Goal: Task Accomplishment & Management: Use online tool/utility

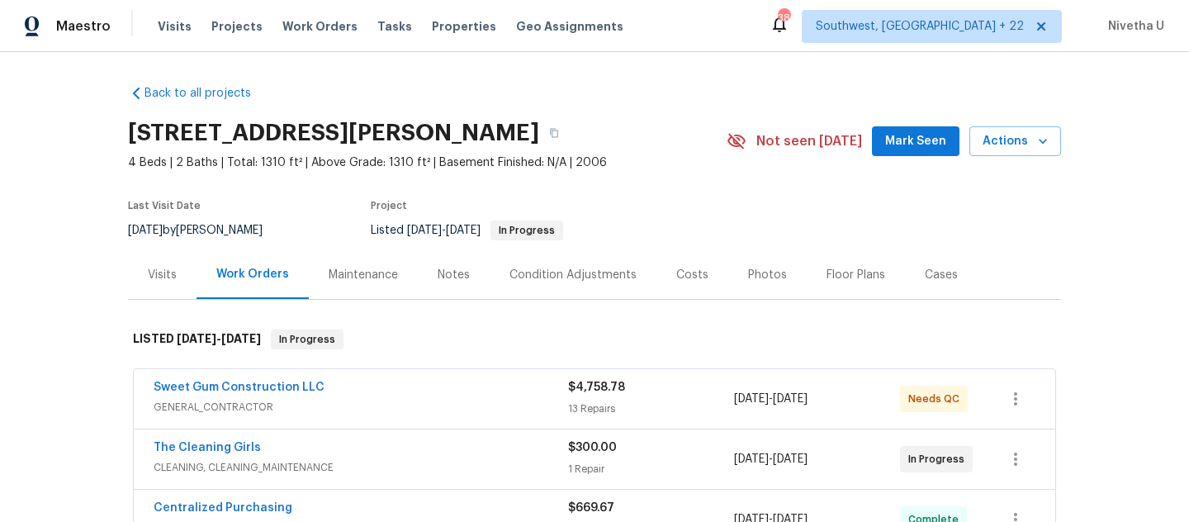
scroll to position [151, 0]
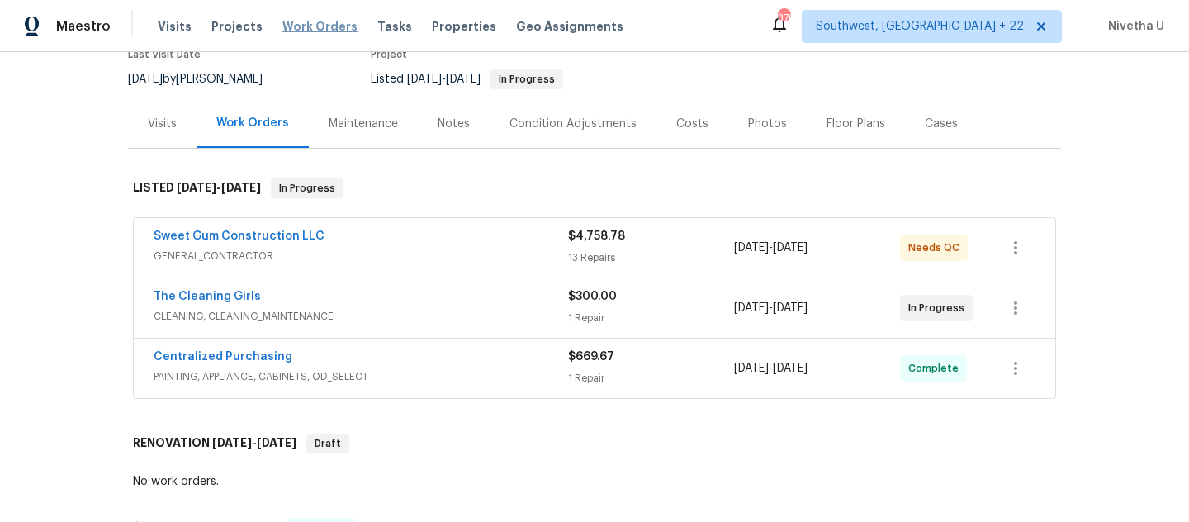
click at [316, 25] on span "Work Orders" at bounding box center [319, 26] width 75 height 17
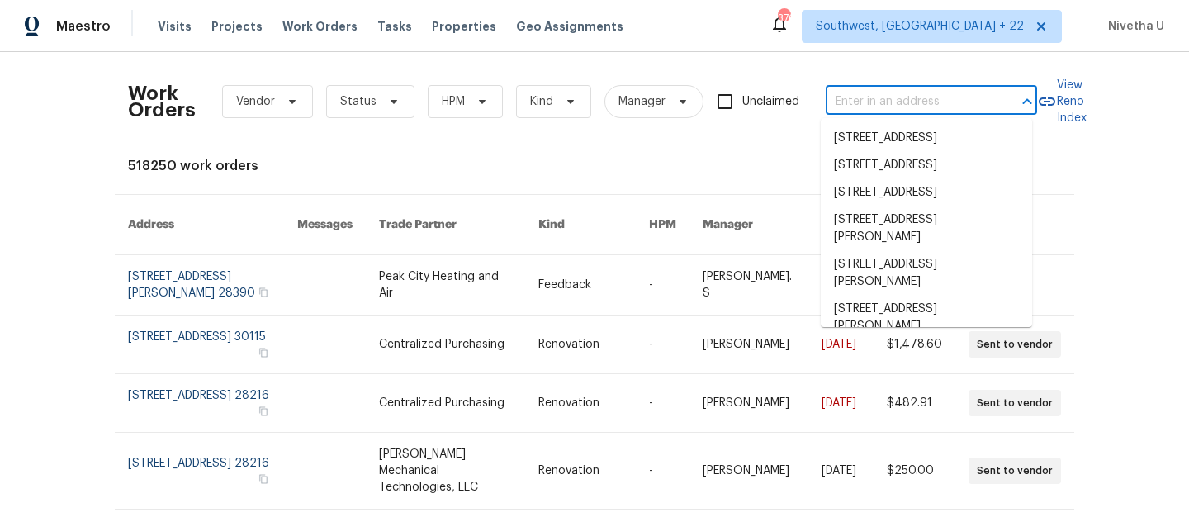
click at [846, 102] on input "text" at bounding box center [908, 102] width 165 height 26
paste input "[STREET_ADDRESS]"
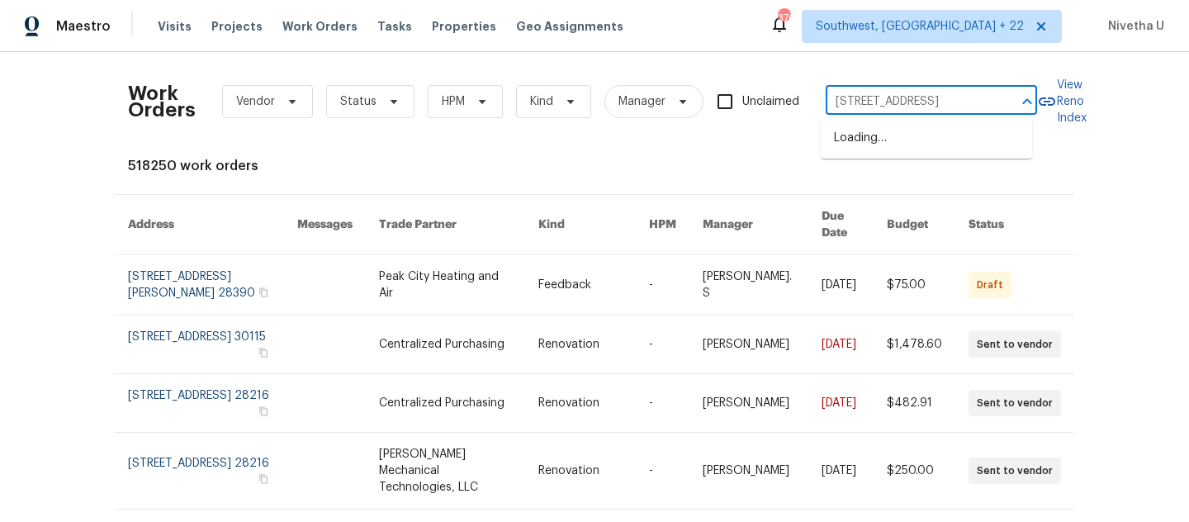
scroll to position [0, 57]
type input "[STREET_ADDRESS]"
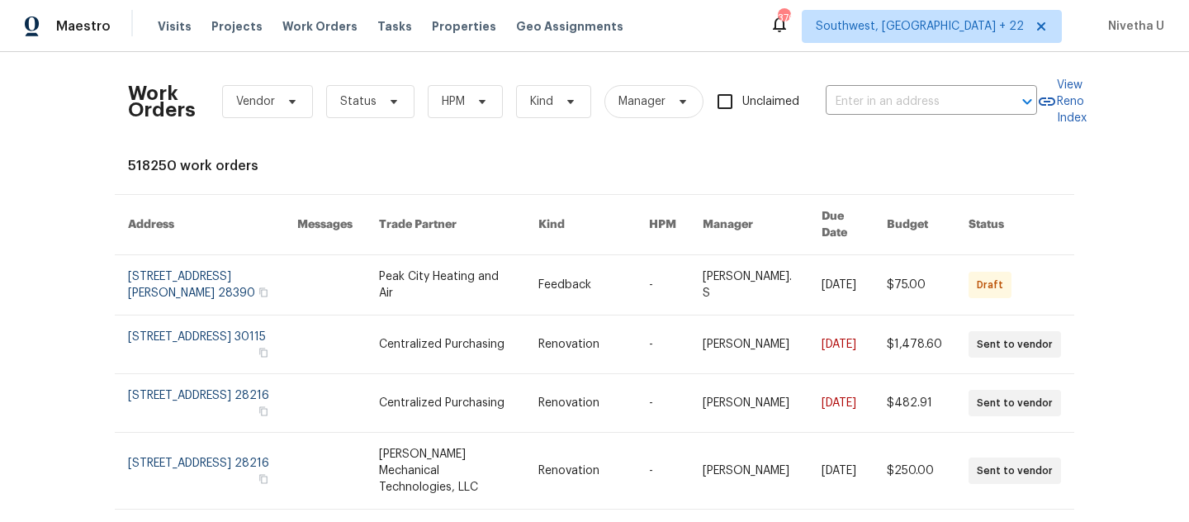
click at [934, 48] on div "Maestro Visits Projects Work Orders Tasks Properties Geo Assignments [STREET_AD…" at bounding box center [594, 26] width 1189 height 52
click at [934, 35] on span "Southwest, [GEOGRAPHIC_DATA] + 22" at bounding box center [932, 26] width 260 height 33
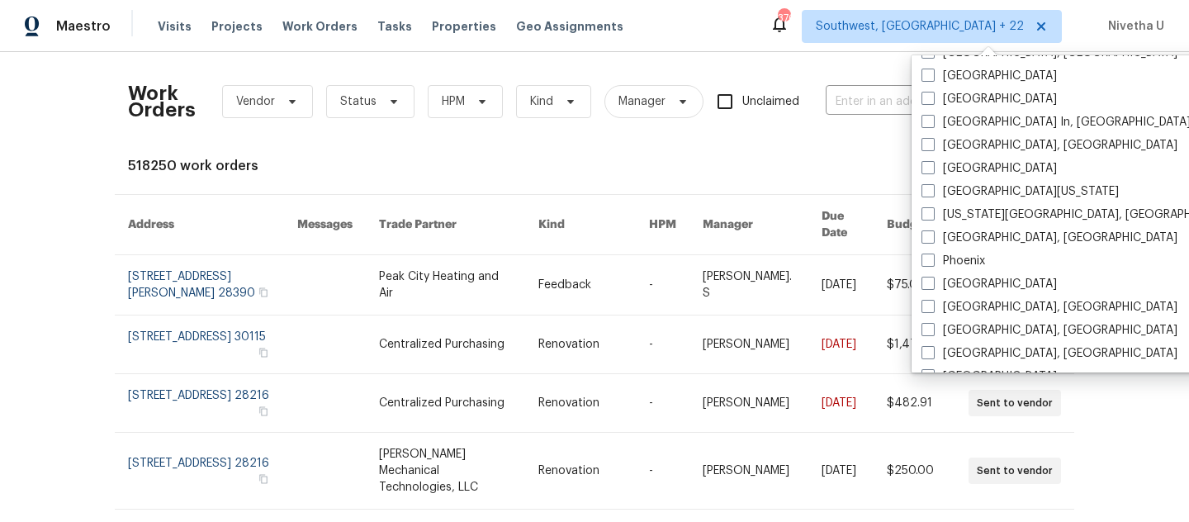
scroll to position [877, 0]
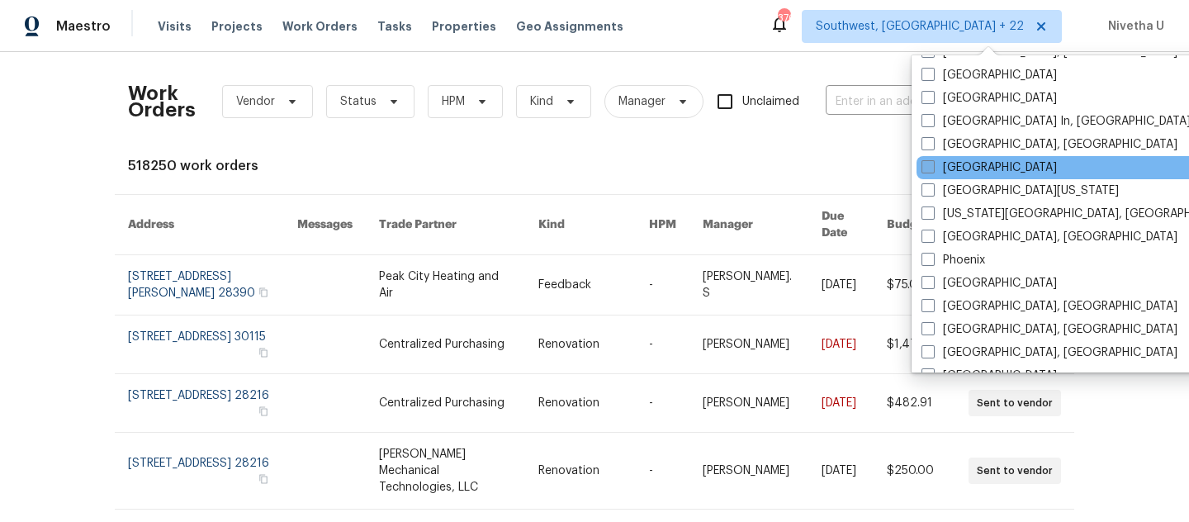
click at [966, 171] on label "[GEOGRAPHIC_DATA]" at bounding box center [989, 167] width 135 height 17
click at [932, 170] on input "[GEOGRAPHIC_DATA]" at bounding box center [927, 164] width 11 height 11
checkbox input "true"
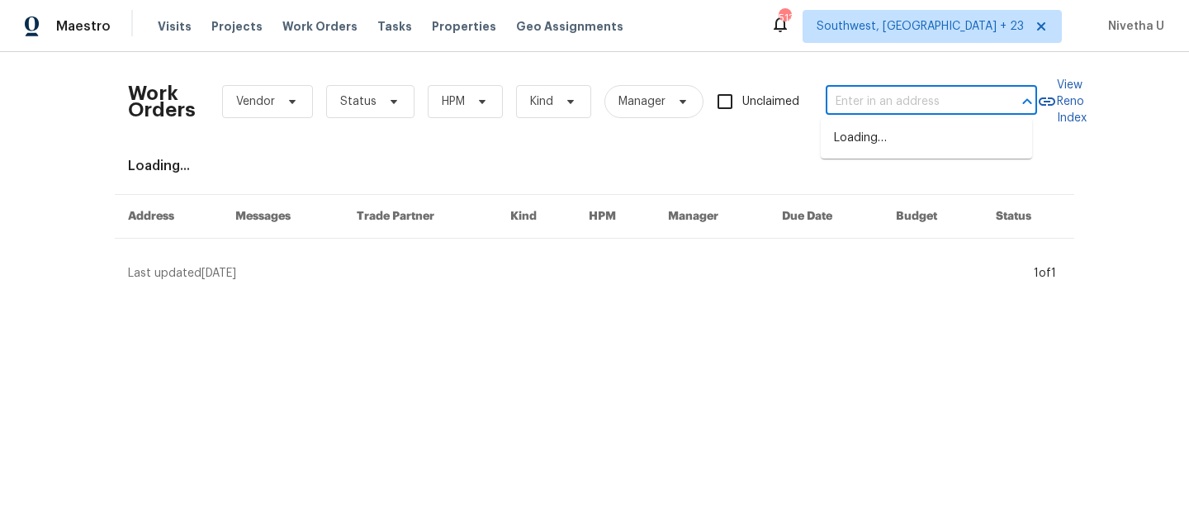
click at [846, 106] on input "text" at bounding box center [908, 102] width 165 height 26
paste input "[STREET_ADDRESS]"
type input "[STREET_ADDRESS]"
click at [863, 152] on li "[STREET_ADDRESS]" at bounding box center [926, 138] width 211 height 27
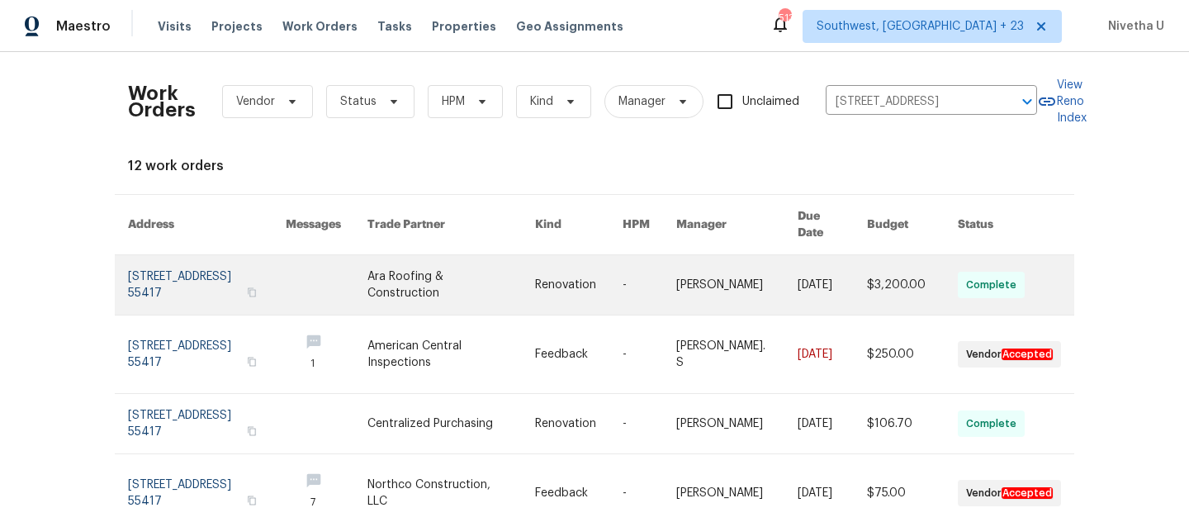
click at [163, 276] on link at bounding box center [207, 284] width 158 height 59
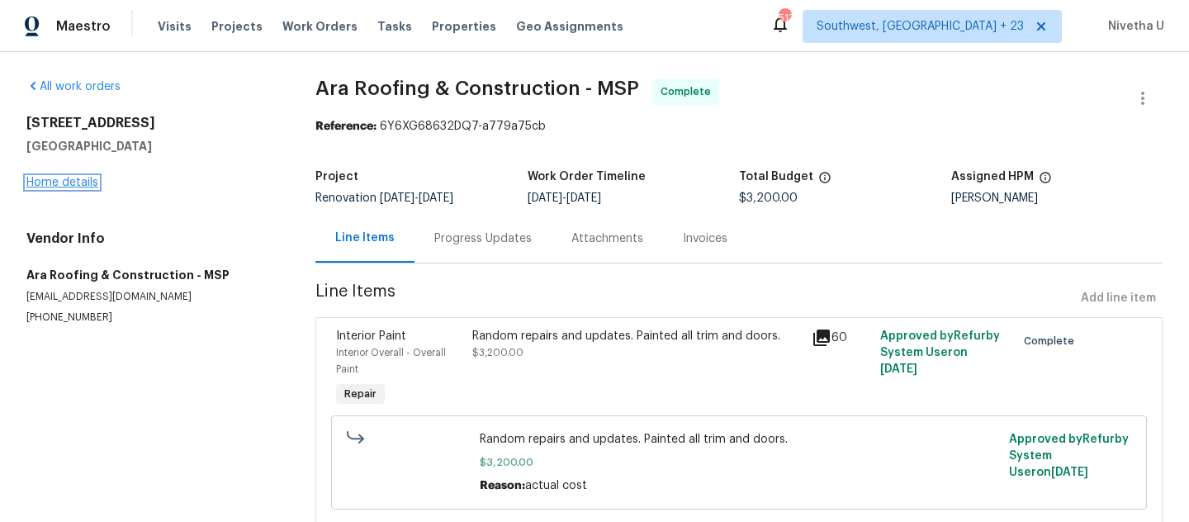
click at [45, 187] on link "Home details" at bounding box center [62, 183] width 72 height 12
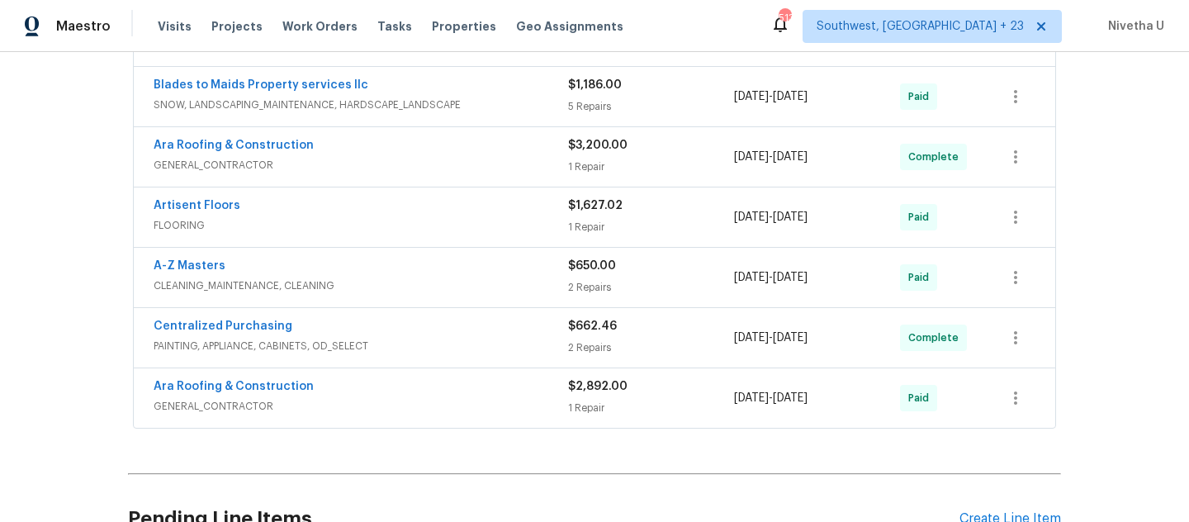
scroll to position [735, 0]
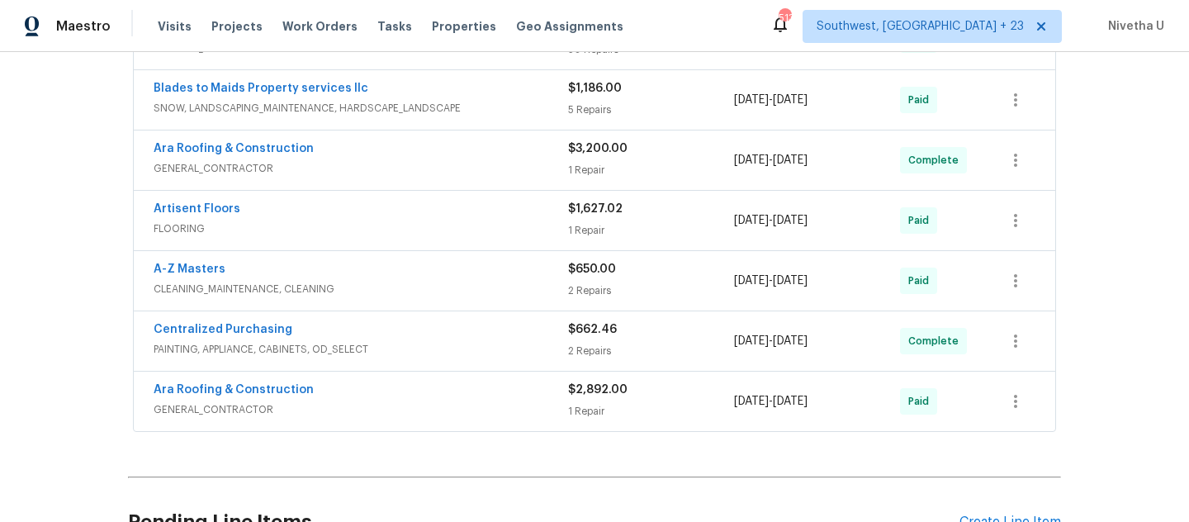
click at [388, 396] on div "Ara Roofing & Construction" at bounding box center [361, 391] width 415 height 20
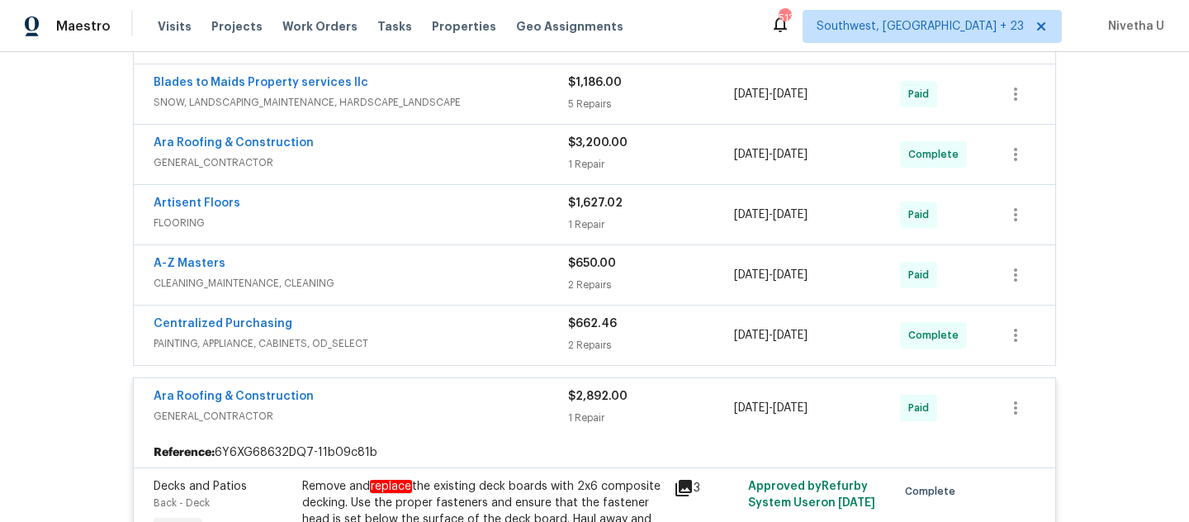
scroll to position [737, 0]
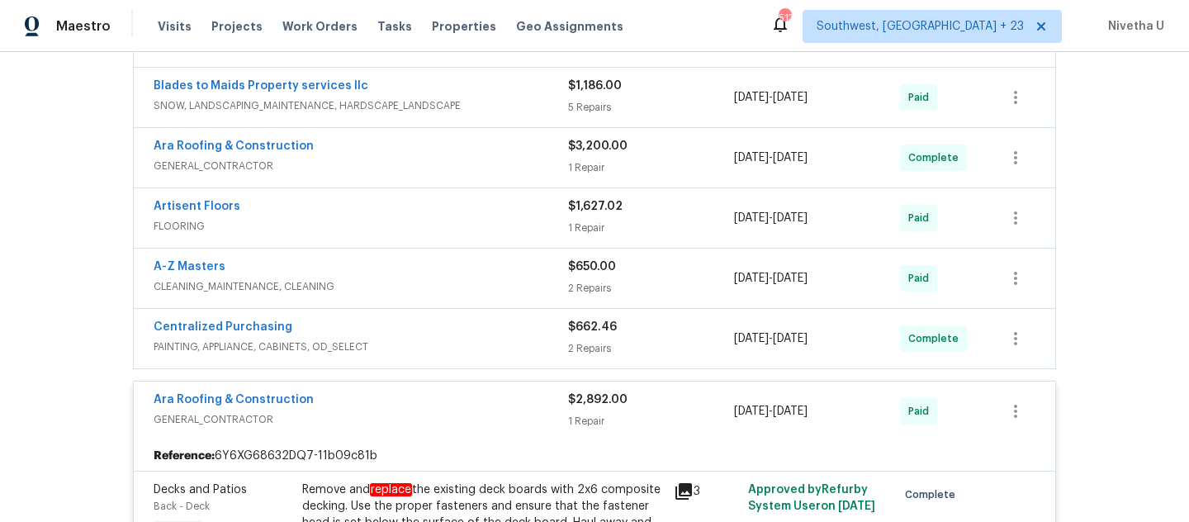
click at [390, 419] on span "GENERAL_CONTRACTOR" at bounding box center [361, 419] width 415 height 17
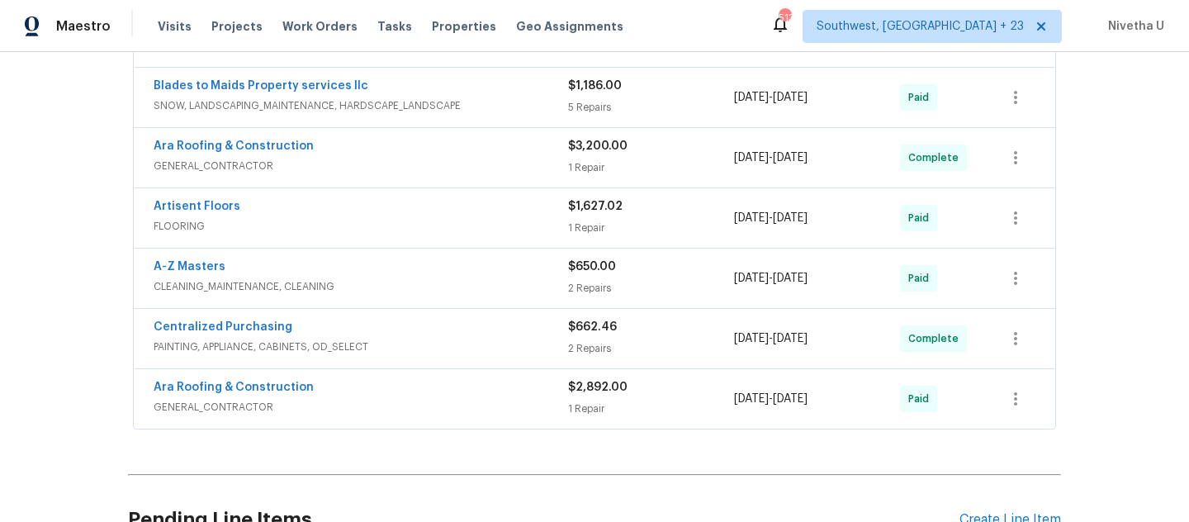
click at [387, 320] on div "Centralized Purchasing" at bounding box center [361, 329] width 415 height 20
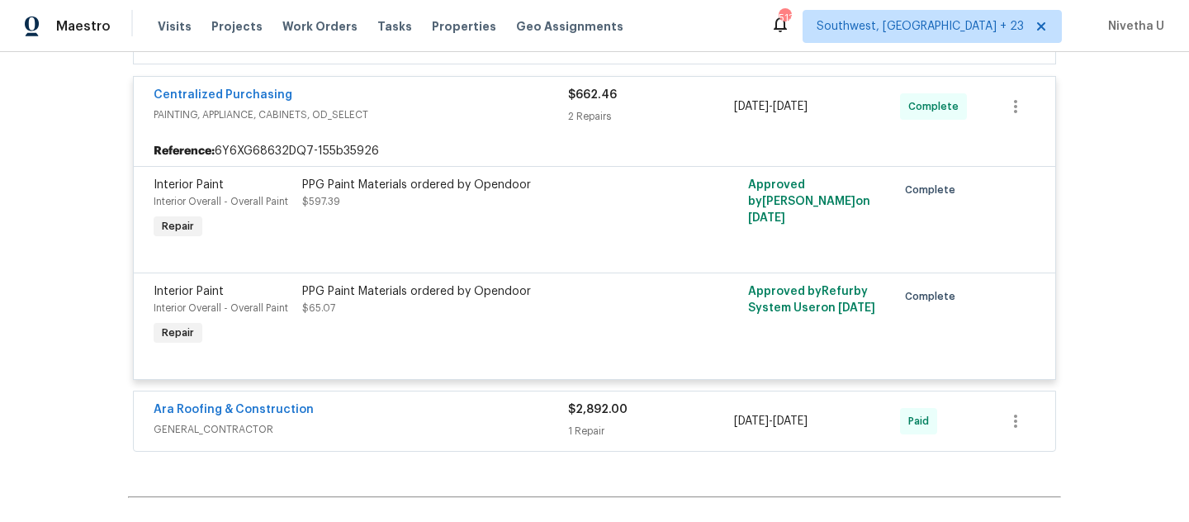
scroll to position [833, 0]
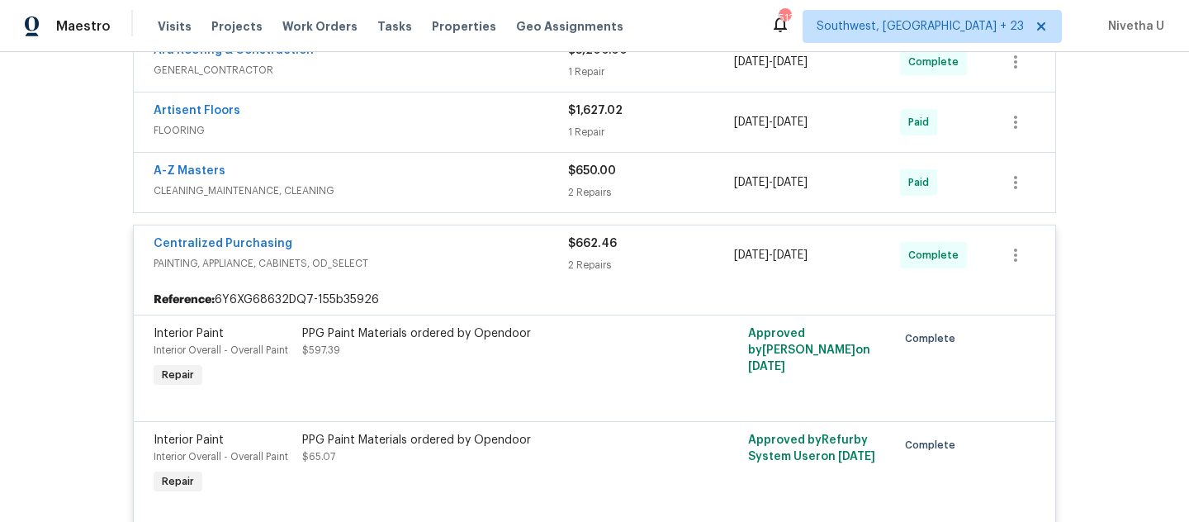
click at [423, 264] on span "PAINTING, APPLIANCE, CABINETS, OD_SELECT" at bounding box center [361, 263] width 415 height 17
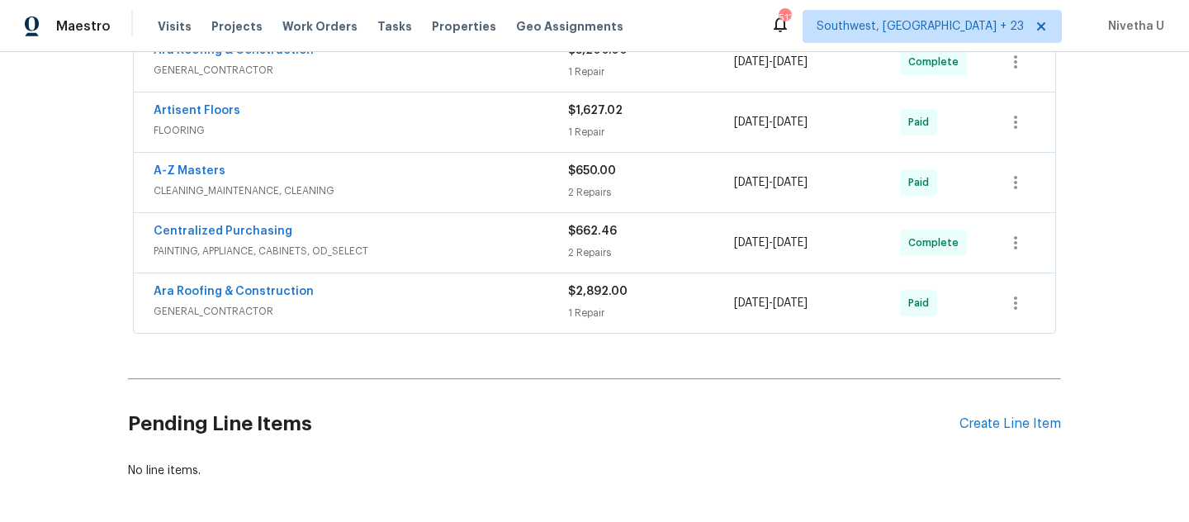
click at [415, 318] on span "GENERAL_CONTRACTOR" at bounding box center [361, 311] width 415 height 17
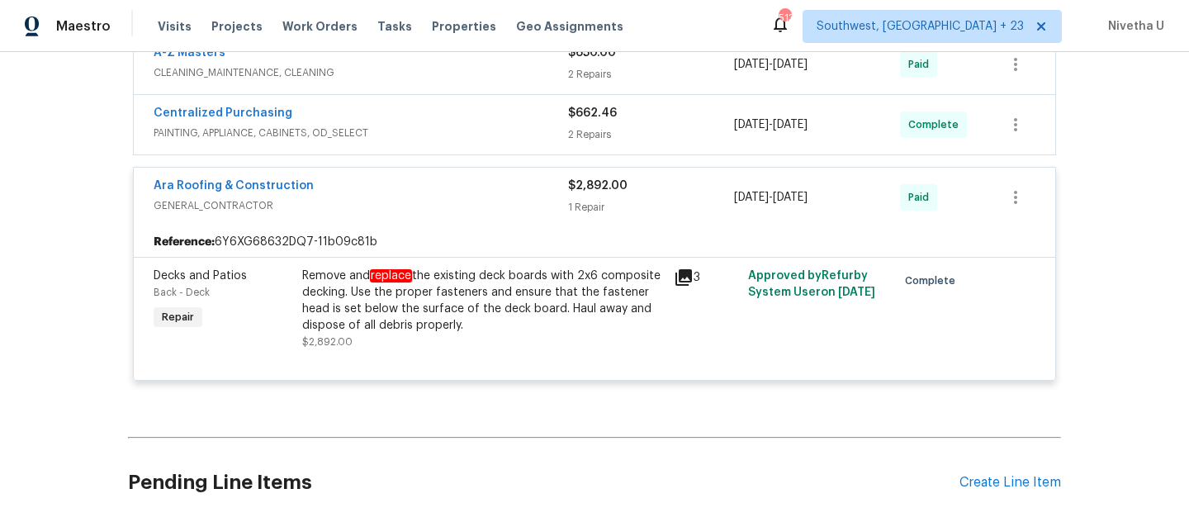
scroll to position [950, 0]
click at [437, 206] on span "GENERAL_CONTRACTOR" at bounding box center [361, 206] width 415 height 17
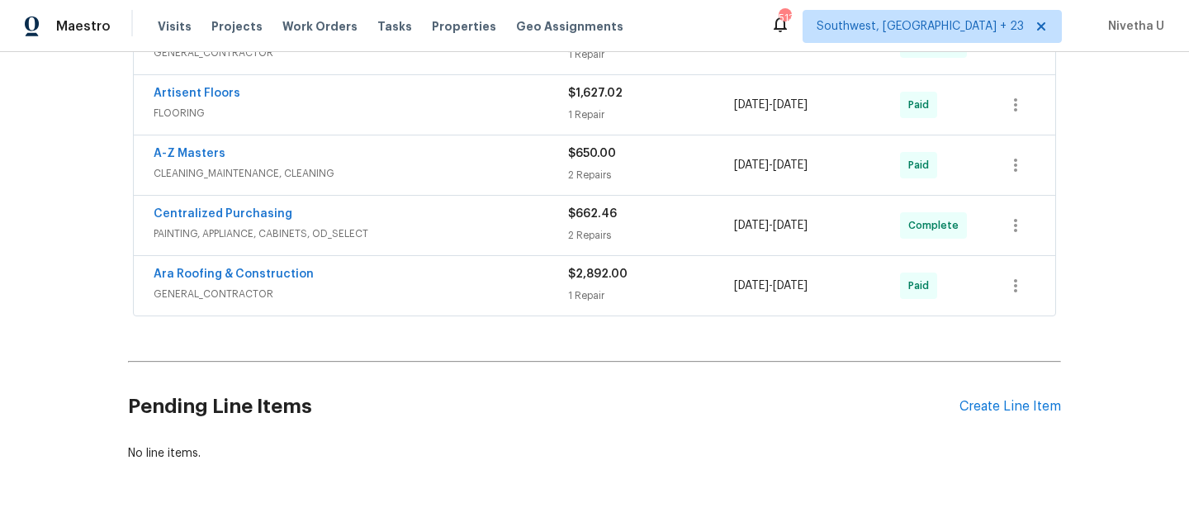
scroll to position [848, 0]
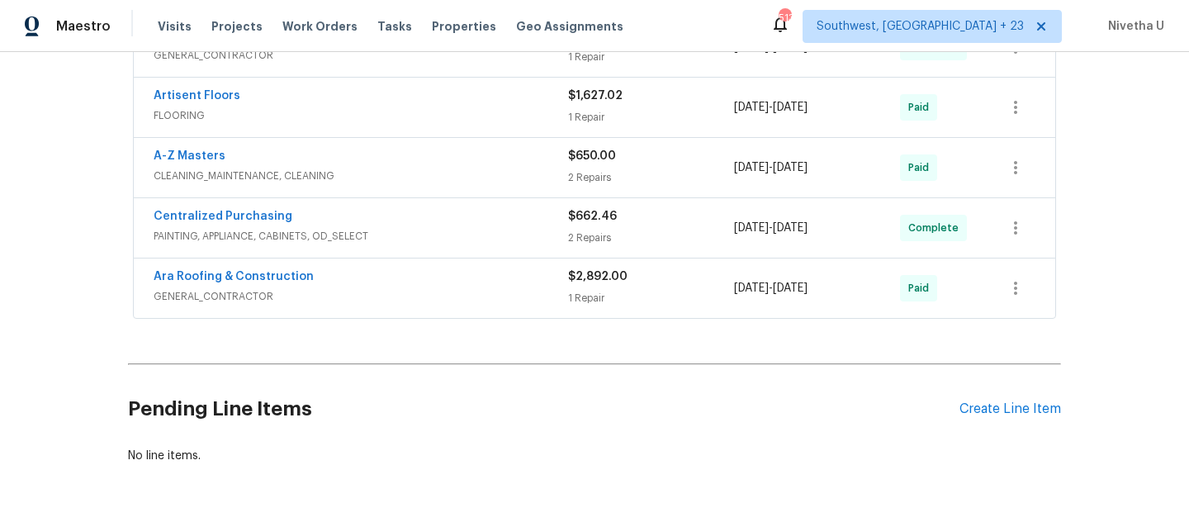
click at [427, 239] on span "PAINTING, APPLIANCE, CABINETS, OD_SELECT" at bounding box center [361, 236] width 415 height 17
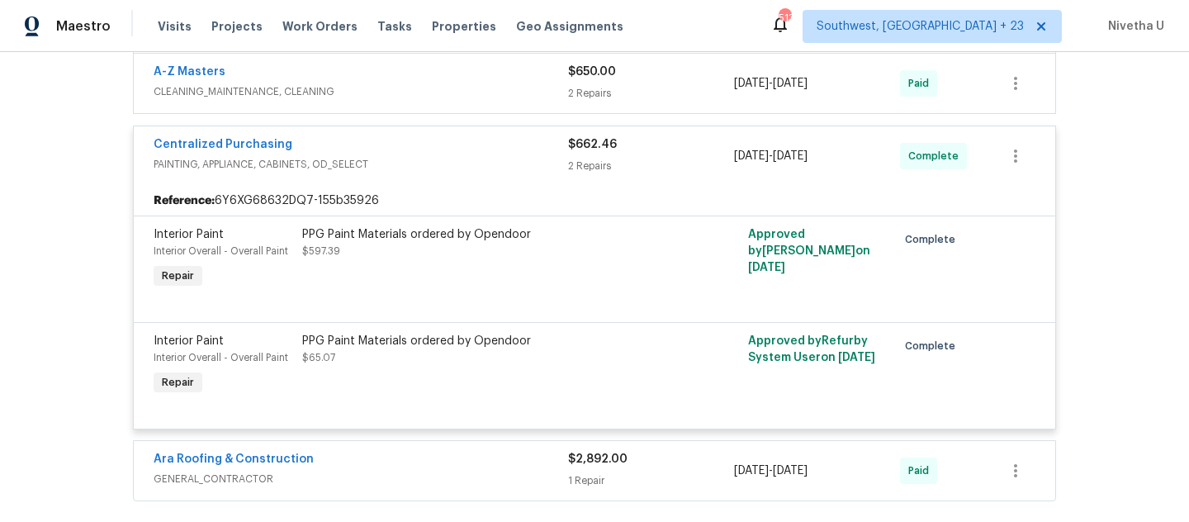
click at [450, 148] on div "Centralized Purchasing" at bounding box center [361, 146] width 415 height 20
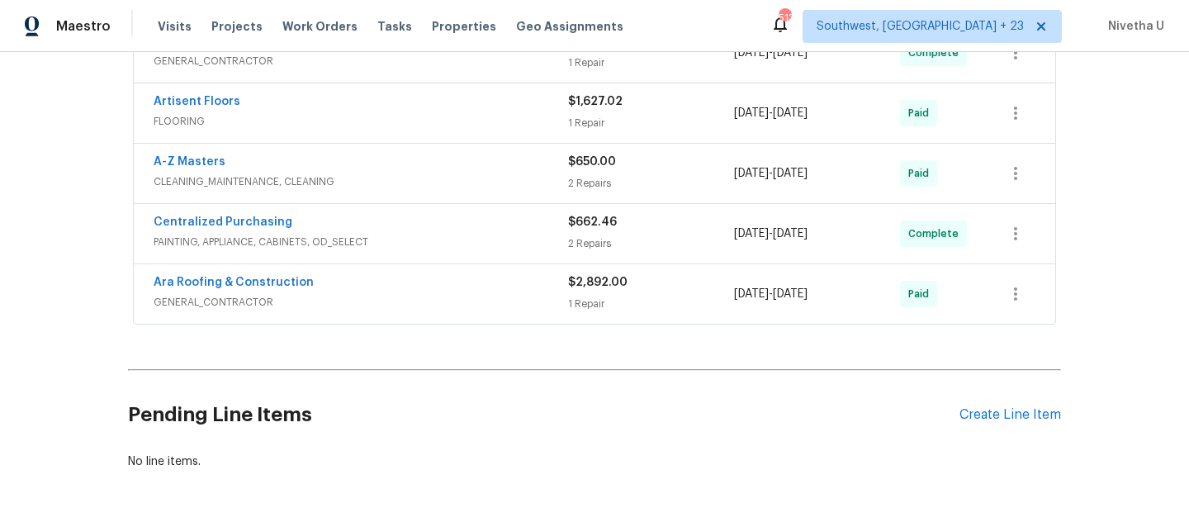
scroll to position [801, 0]
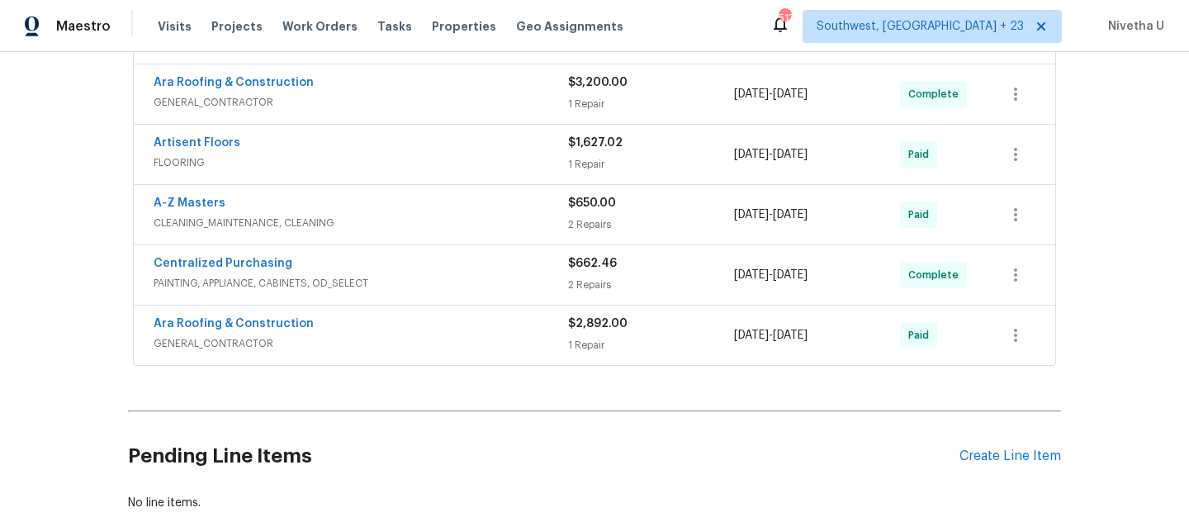
click at [425, 215] on span "CLEANING_MAINTENANCE, CLEANING" at bounding box center [361, 223] width 415 height 17
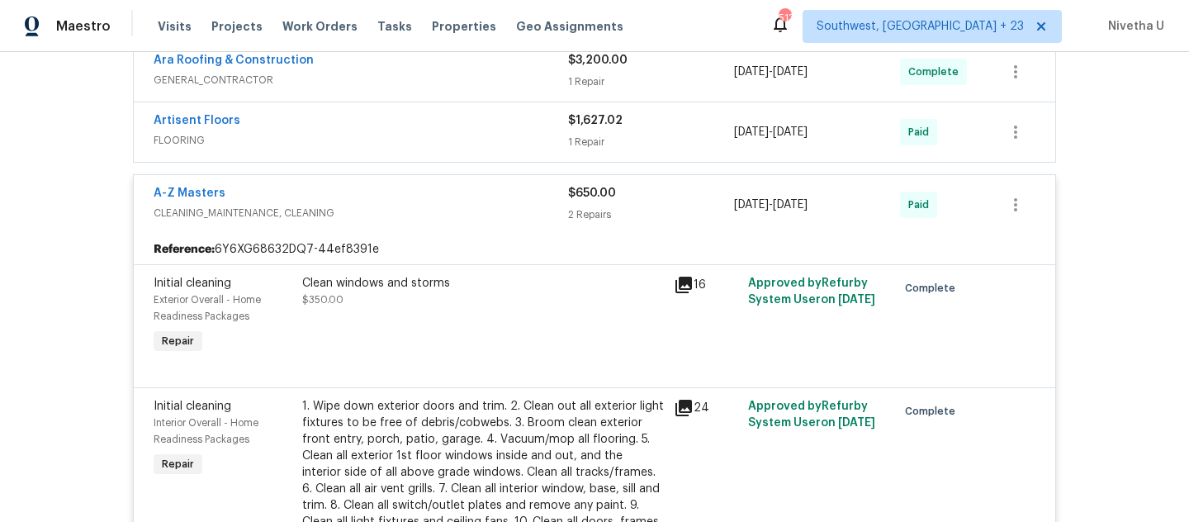
scroll to position [806, 0]
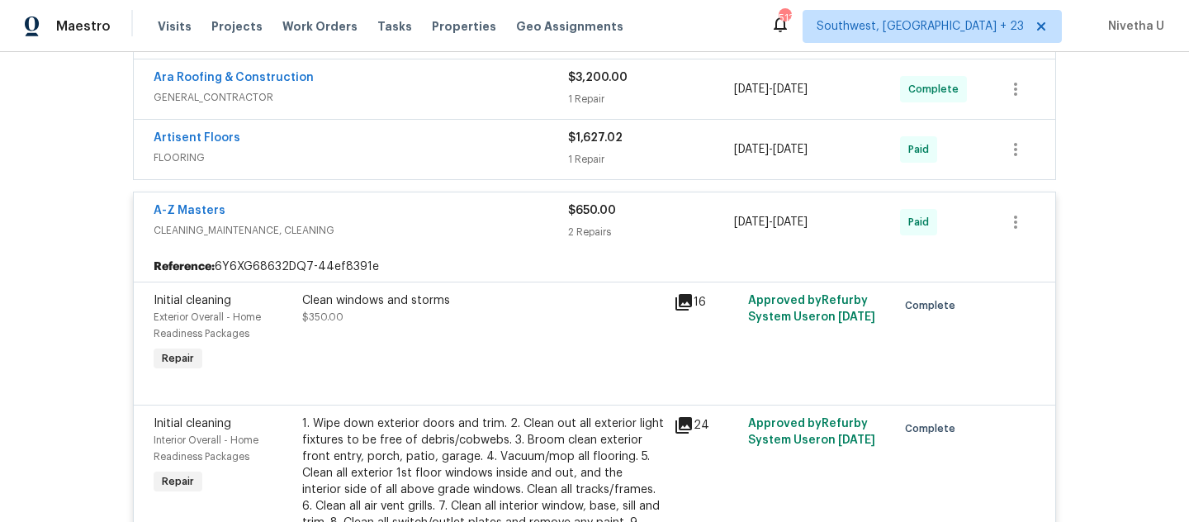
click at [419, 218] on div "A-Z Masters" at bounding box center [361, 212] width 415 height 20
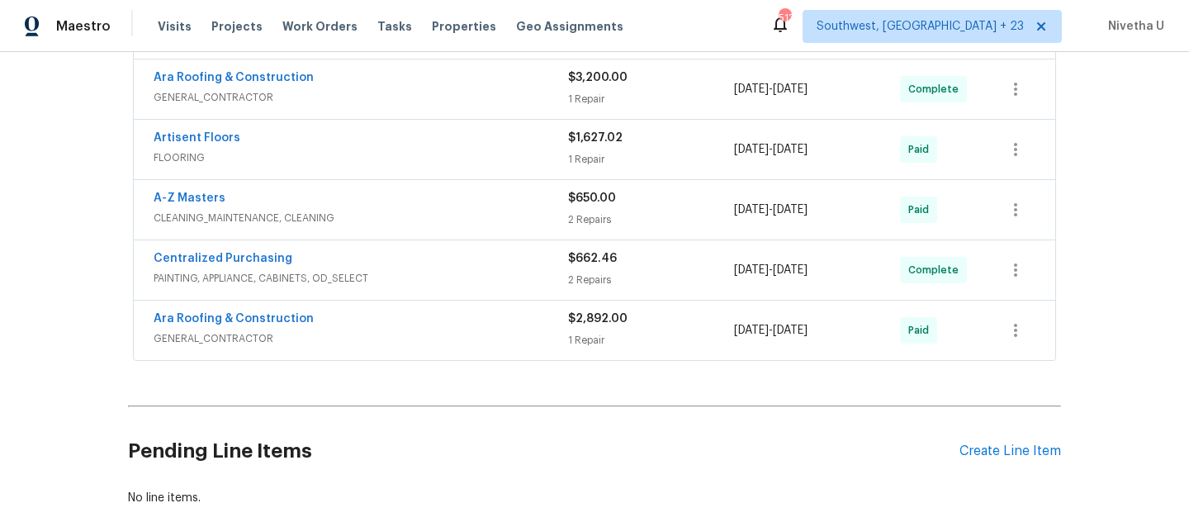
click at [419, 156] on span "FLOORING" at bounding box center [361, 157] width 415 height 17
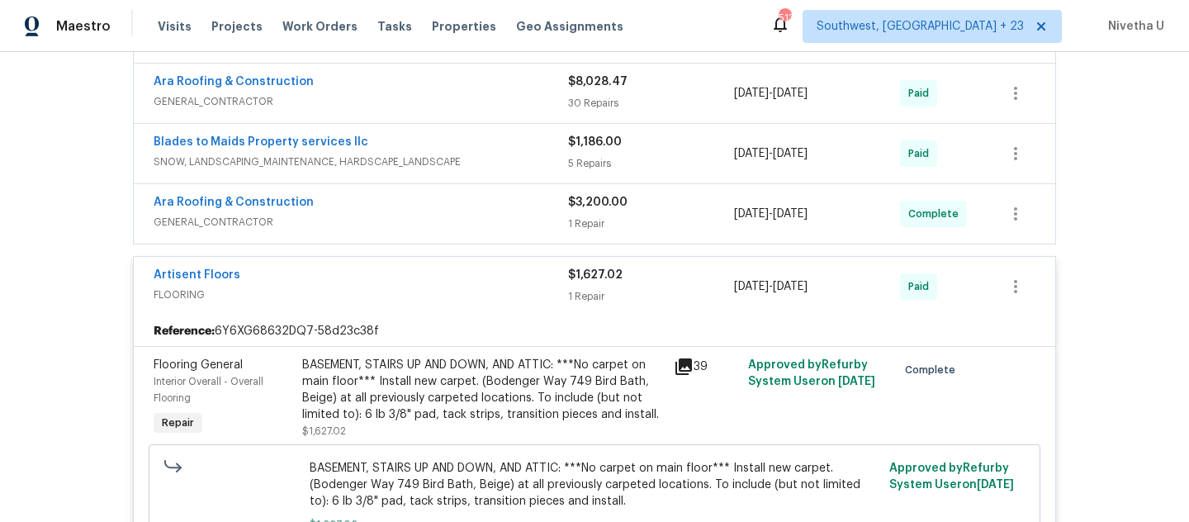
scroll to position [679, 0]
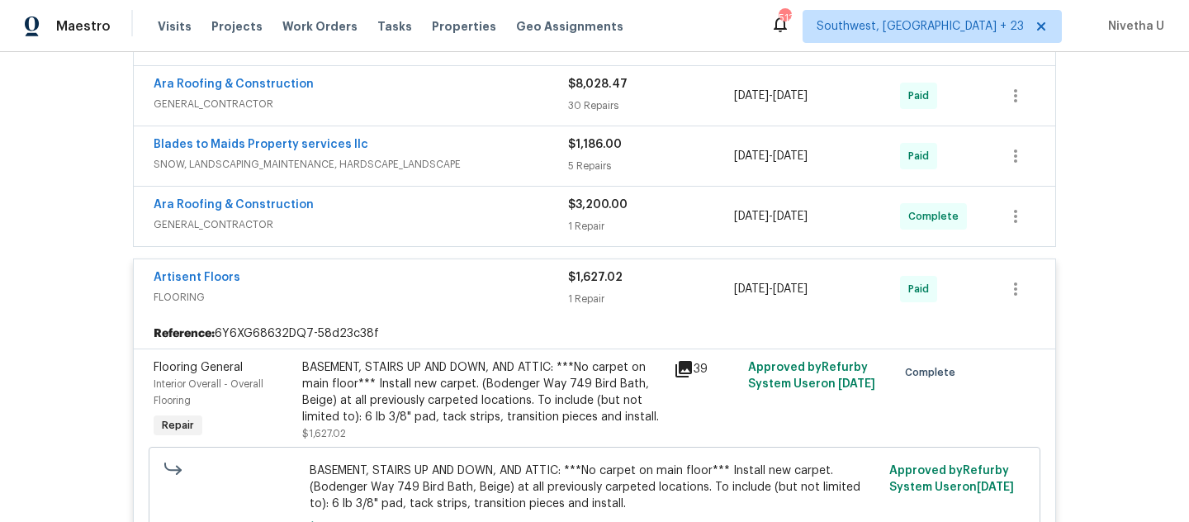
click at [462, 289] on span "FLOORING" at bounding box center [361, 297] width 415 height 17
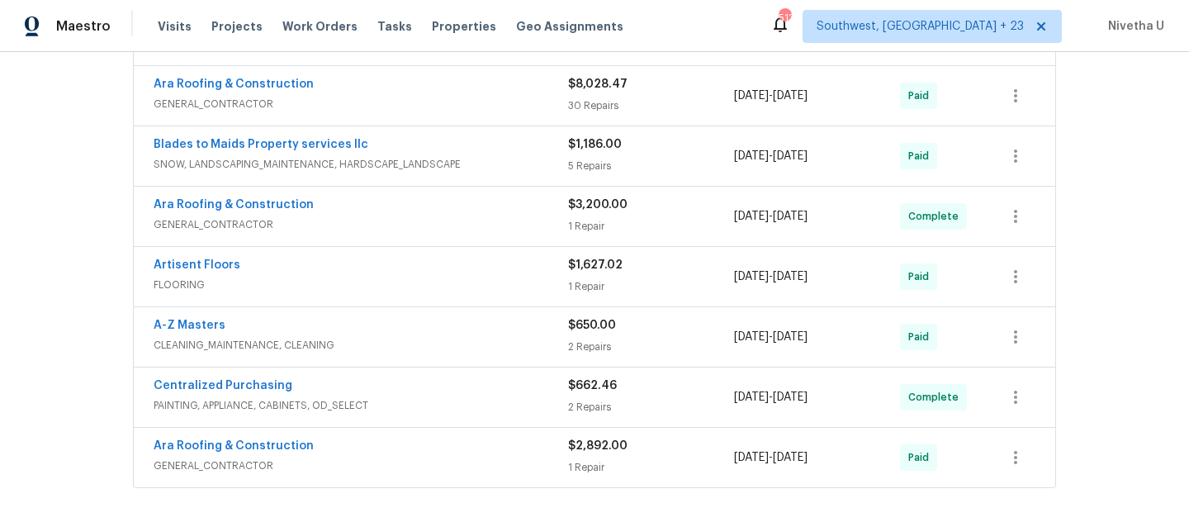
click at [462, 239] on div "Ara Roofing & Construction GENERAL_CONTRACTOR $3,200.00 1 Repair [DATE] - [DATE…" at bounding box center [595, 216] width 922 height 59
click at [453, 220] on span "GENERAL_CONTRACTOR" at bounding box center [361, 224] width 415 height 17
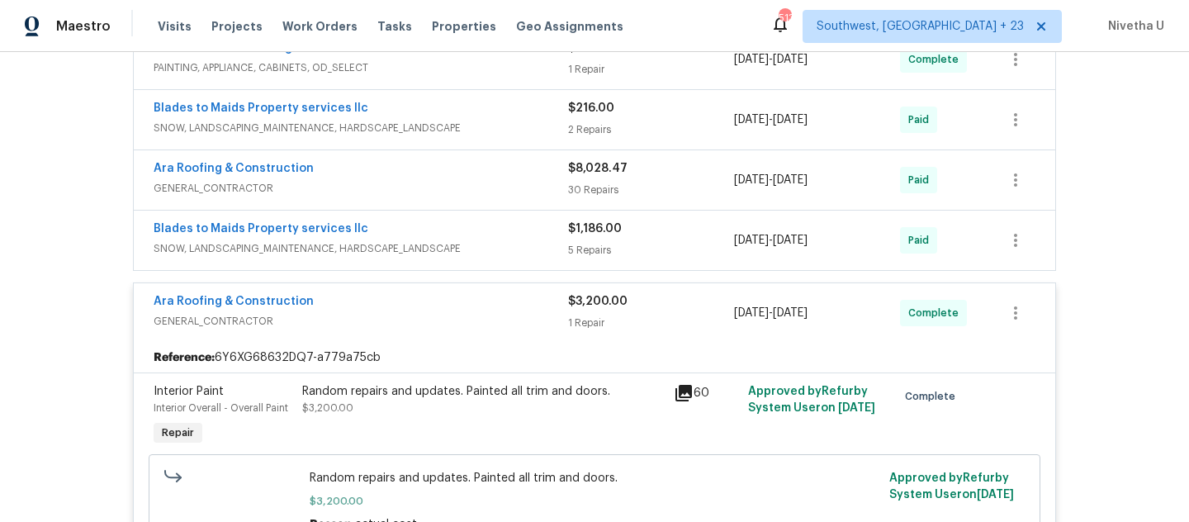
scroll to position [594, 0]
click at [438, 324] on span "GENERAL_CONTRACTOR" at bounding box center [361, 322] width 415 height 17
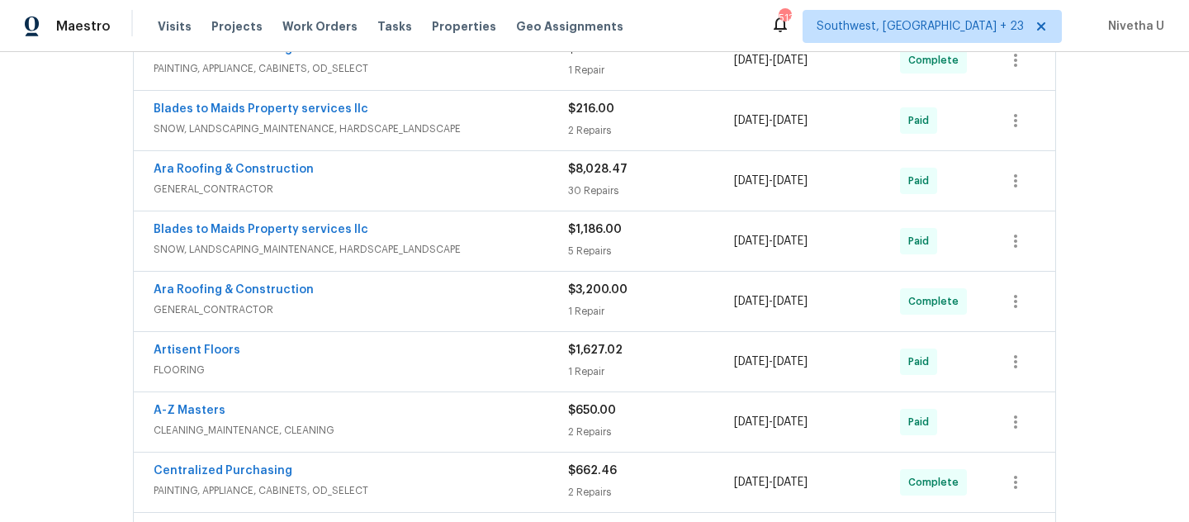
click at [484, 244] on span "SNOW, LANDSCAPING_MAINTENANCE, HARDSCAPE_LANDSCAPE" at bounding box center [361, 249] width 415 height 17
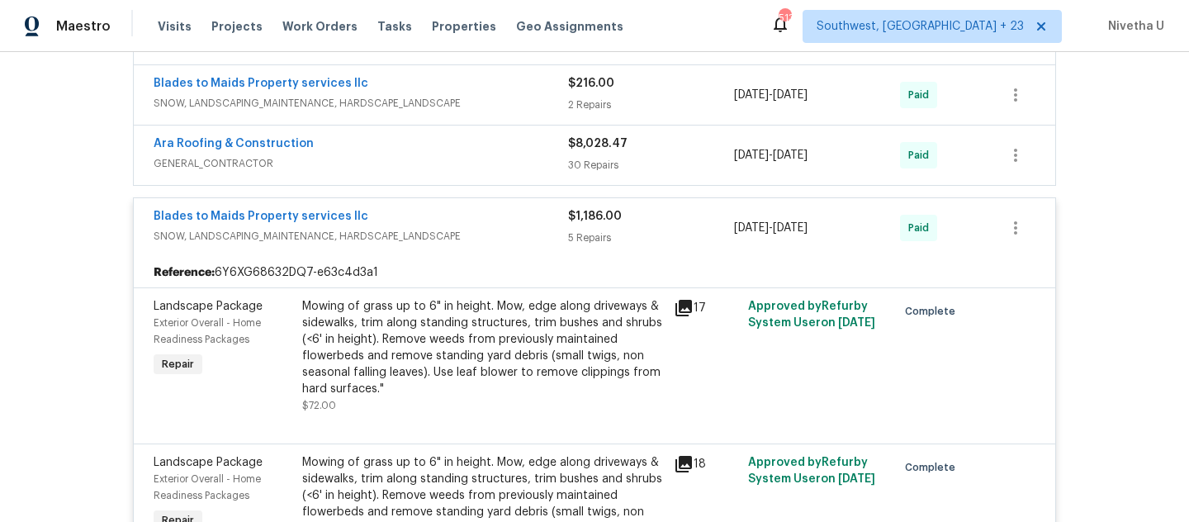
scroll to position [492, 0]
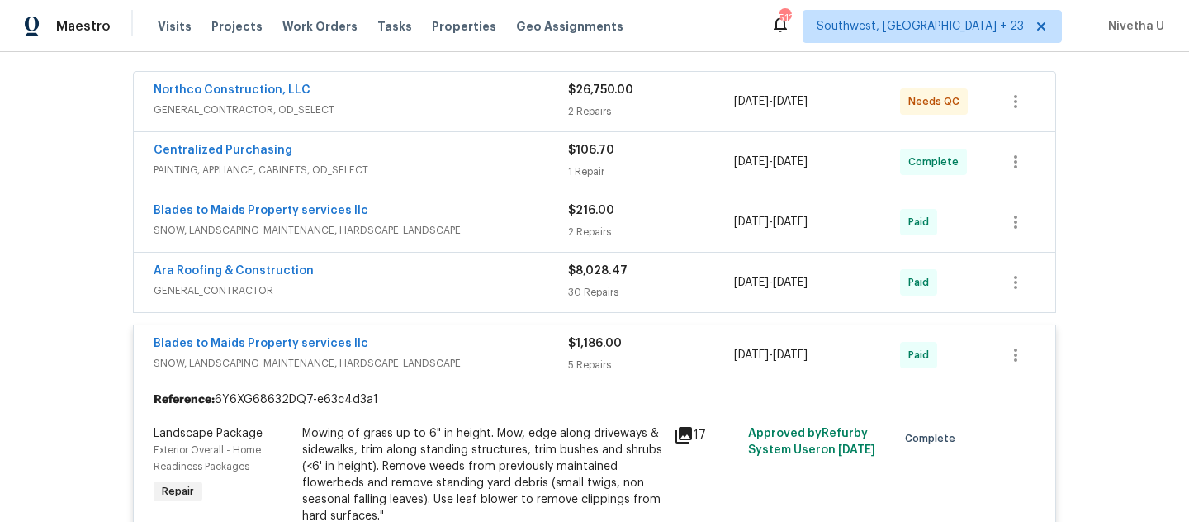
click at [483, 338] on div "Blades to Maids Property services llc" at bounding box center [361, 345] width 415 height 20
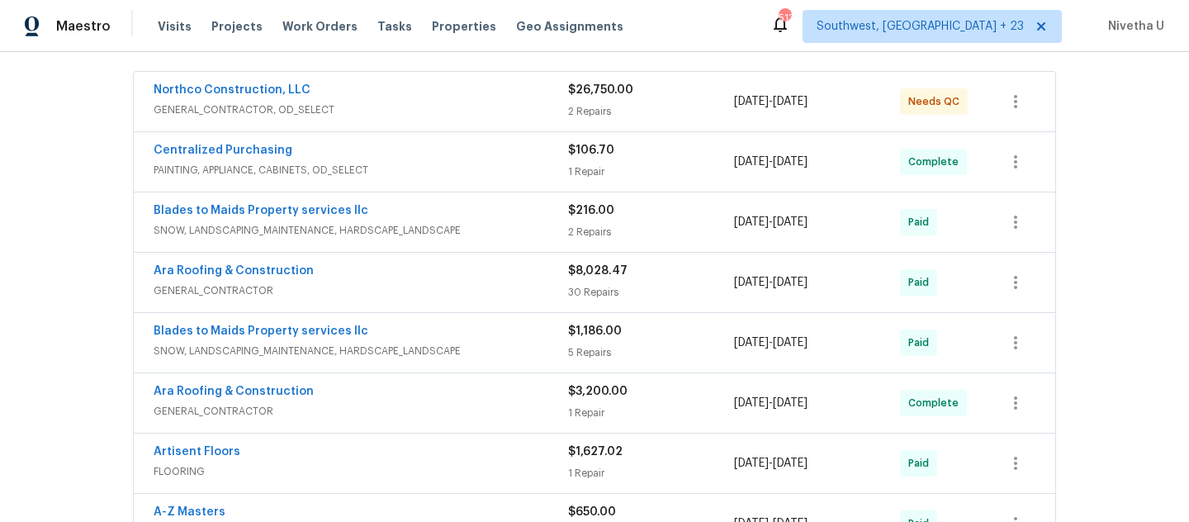
click at [466, 297] on span "GENERAL_CONTRACTOR" at bounding box center [361, 290] width 415 height 17
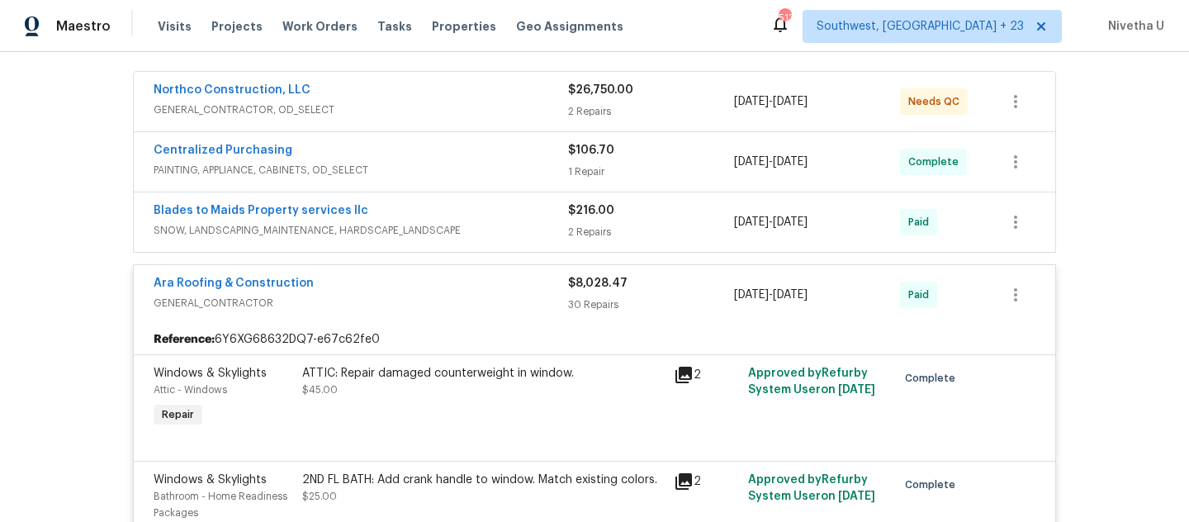
click at [466, 297] on span "GENERAL_CONTRACTOR" at bounding box center [361, 303] width 415 height 17
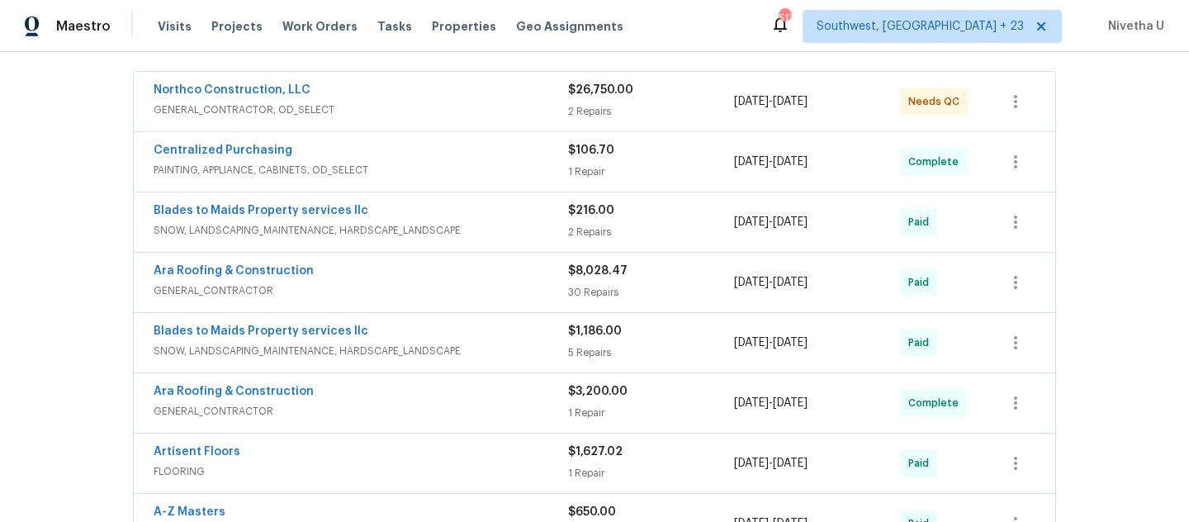
click at [469, 246] on div "Blades to Maids Property services llc SNOW, LANDSCAPING_MAINTENANCE, HARDSCAPE_…" at bounding box center [595, 221] width 922 height 59
click at [471, 242] on div "Blades to Maids Property services llc SNOW, LANDSCAPING_MAINTENANCE, HARDSCAPE_…" at bounding box center [595, 221] width 922 height 59
click at [462, 290] on span "GENERAL_CONTRACTOR" at bounding box center [361, 290] width 415 height 17
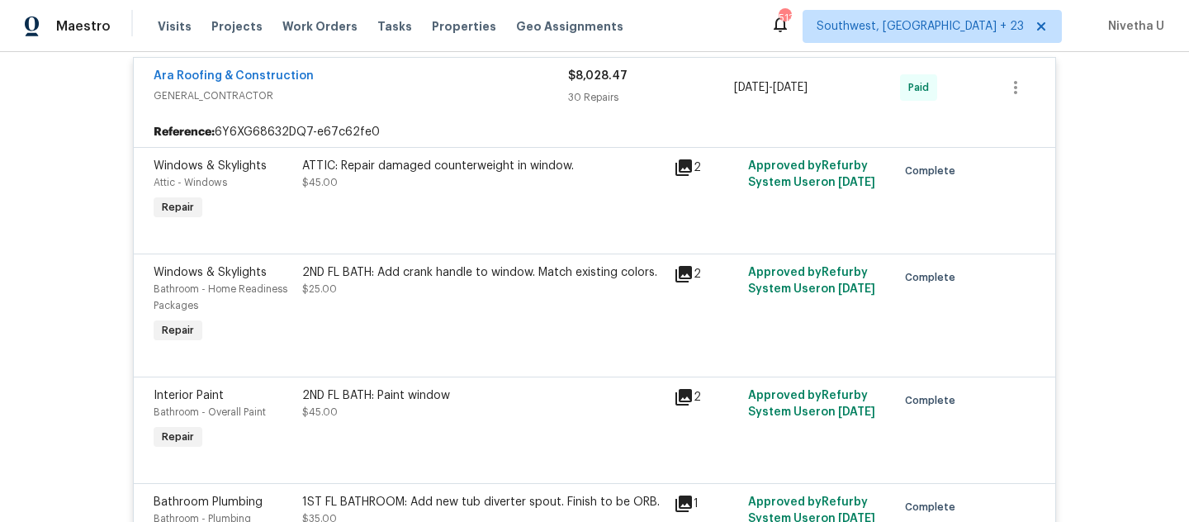
scroll to position [493, 0]
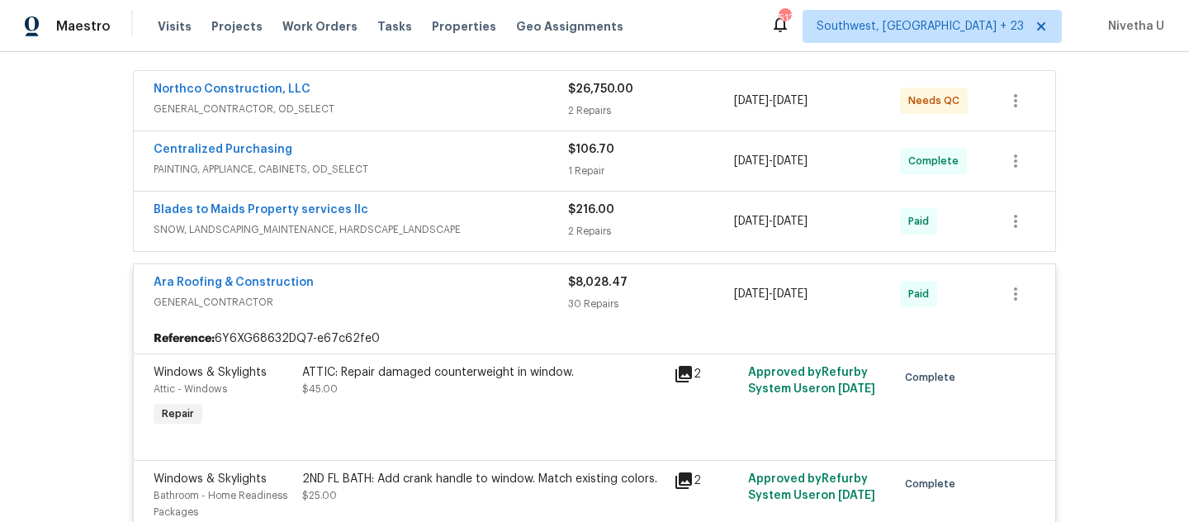
click at [490, 292] on div "Ara Roofing & Construction" at bounding box center [361, 284] width 415 height 20
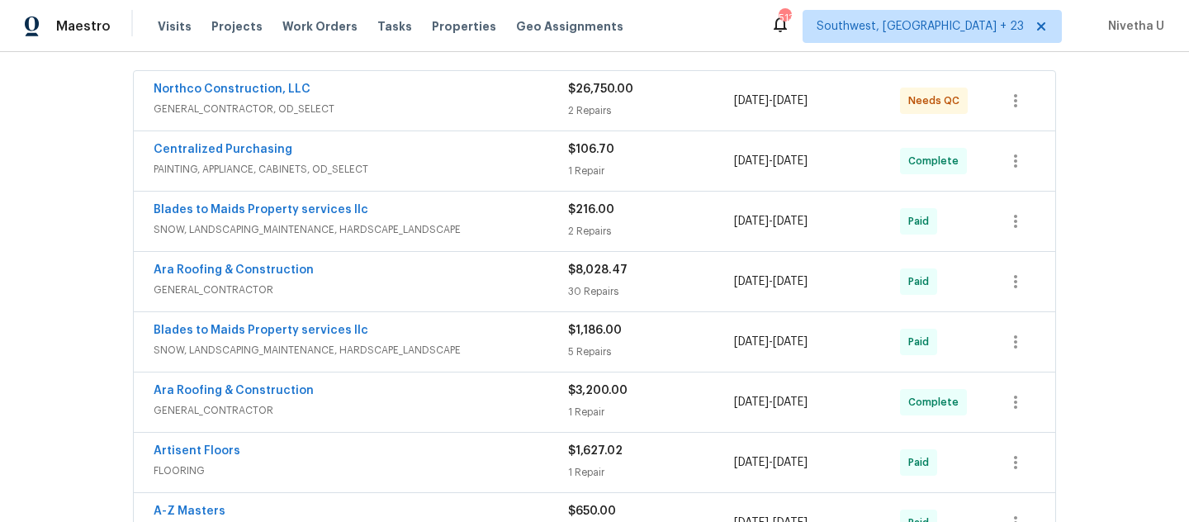
click at [499, 234] on span "SNOW, LANDSCAPING_MAINTENANCE, HARDSCAPE_LANDSCAPE" at bounding box center [361, 229] width 415 height 17
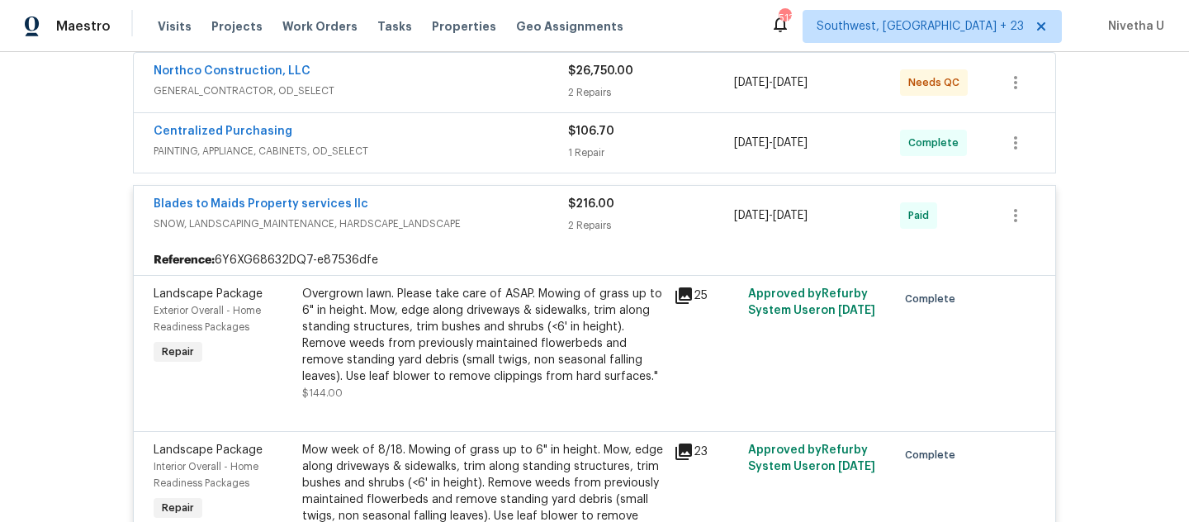
scroll to position [510, 0]
click at [499, 234] on div "Blades to Maids Property services llc SNOW, LANDSCAPING_MAINTENANCE, HARDSCAPE_…" at bounding box center [361, 217] width 415 height 40
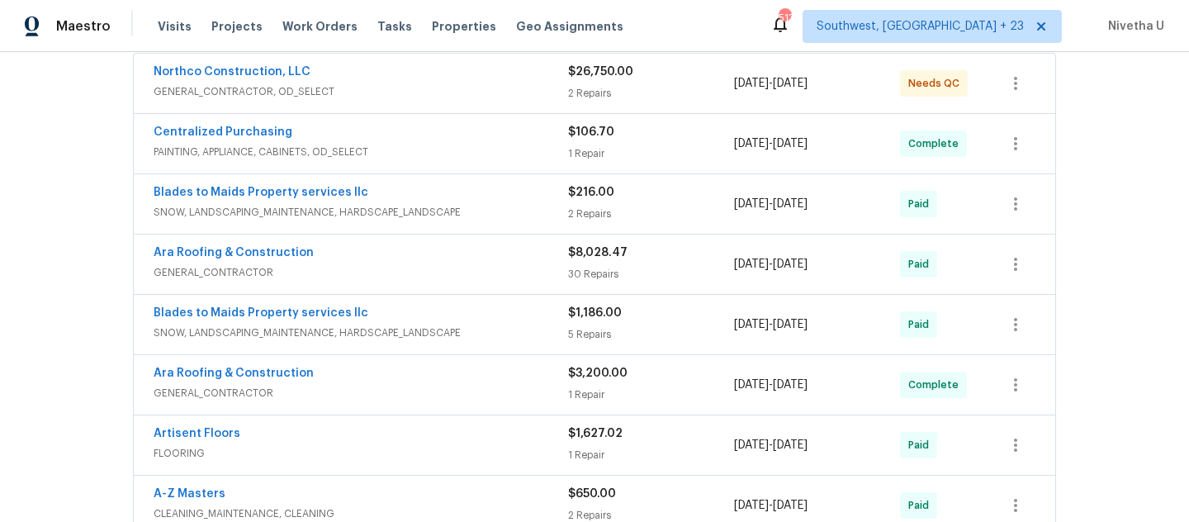
click at [463, 151] on span "PAINTING, APPLIANCE, CABINETS, OD_SELECT" at bounding box center [361, 152] width 415 height 17
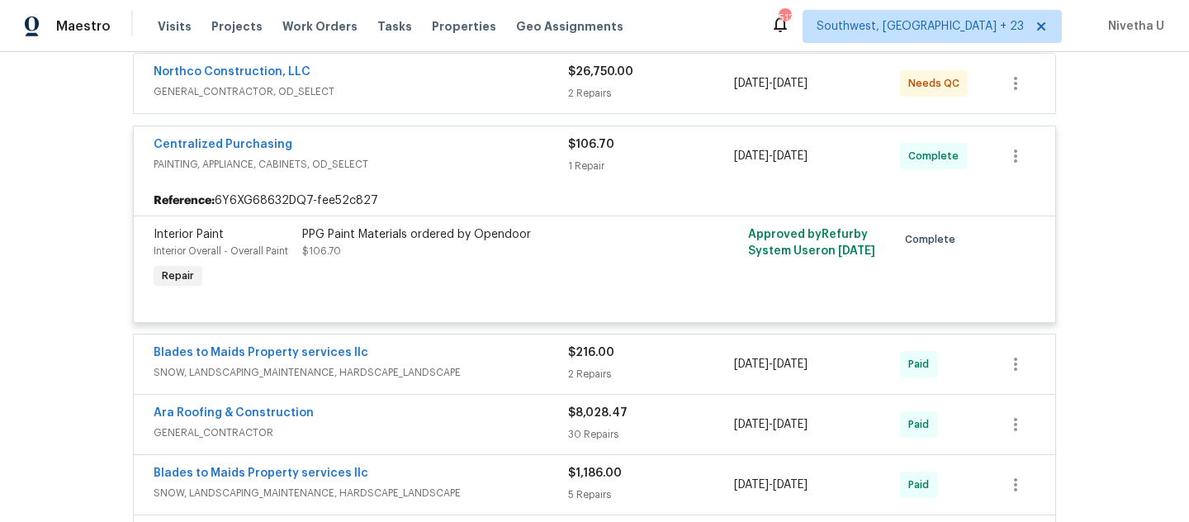
click at [463, 151] on div "Centralized Purchasing" at bounding box center [361, 146] width 415 height 20
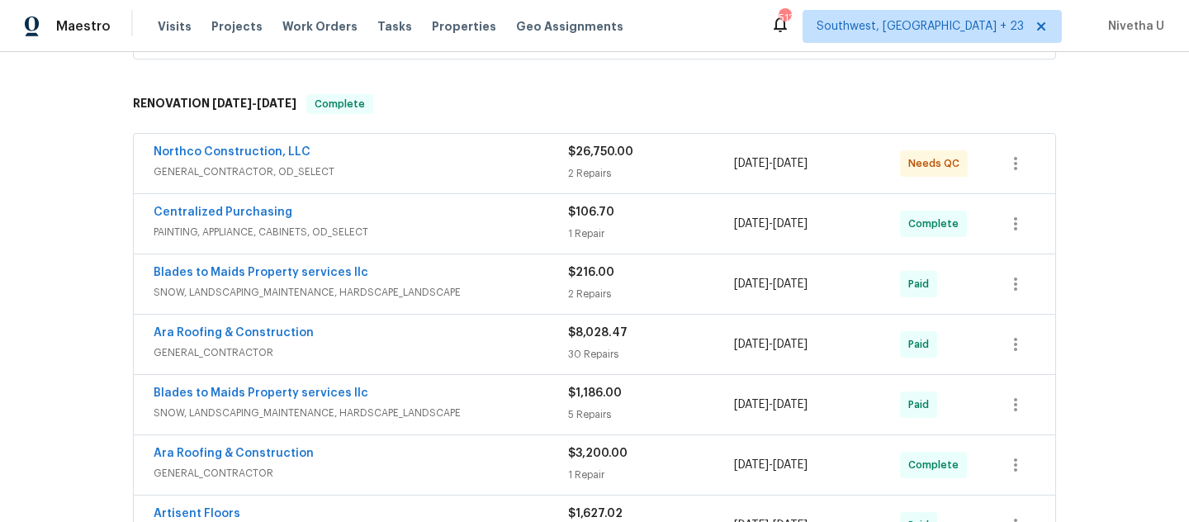
scroll to position [415, 0]
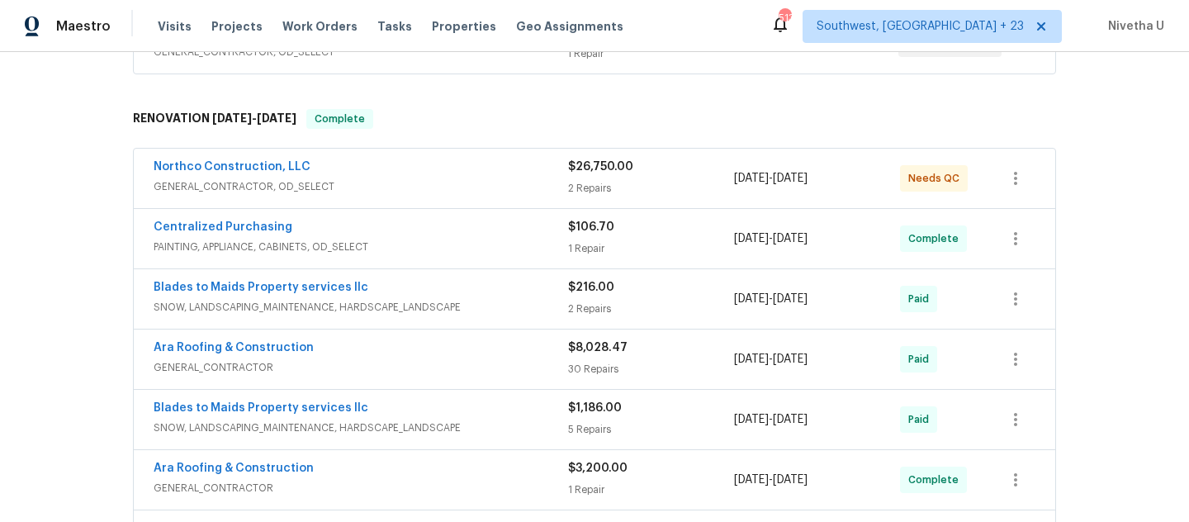
click at [451, 176] on div "Northco Construction, LLC" at bounding box center [361, 169] width 415 height 20
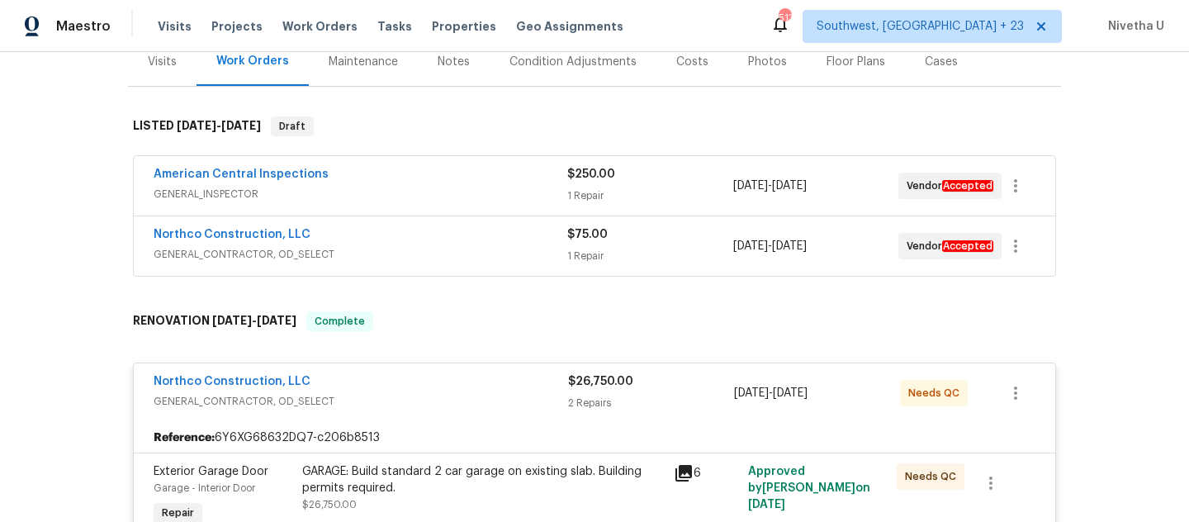
scroll to position [211, 0]
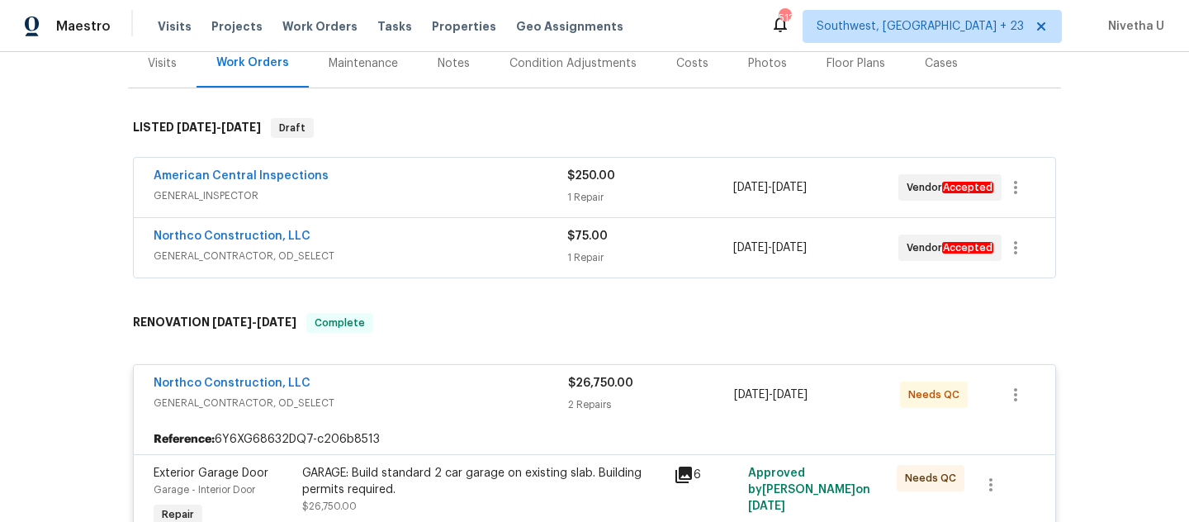
click at [449, 263] on span "GENERAL_CONTRACTOR, OD_SELECT" at bounding box center [361, 256] width 414 height 17
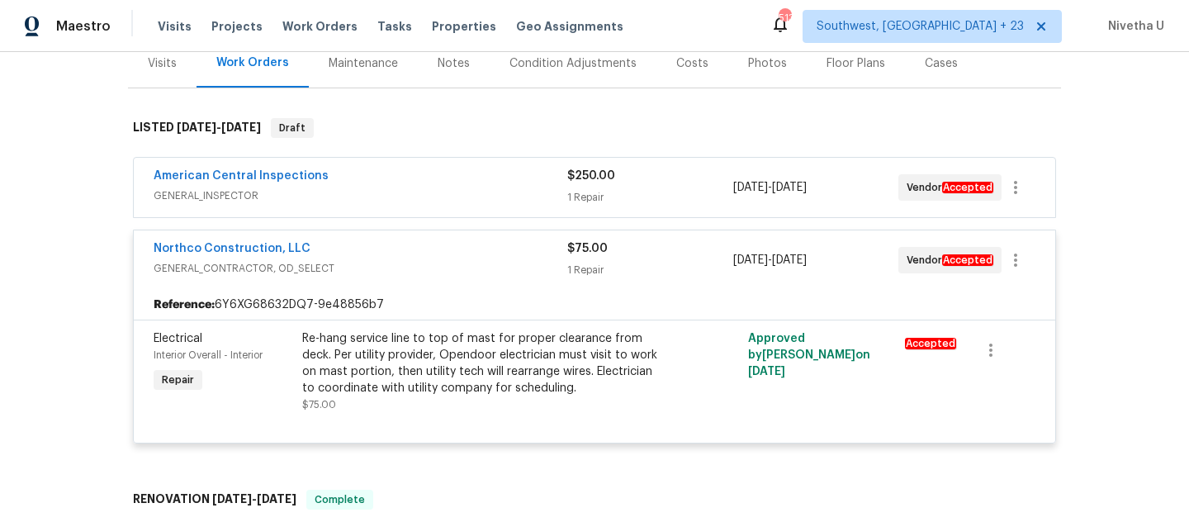
click at [446, 266] on span "GENERAL_CONTRACTOR, OD_SELECT" at bounding box center [361, 268] width 414 height 17
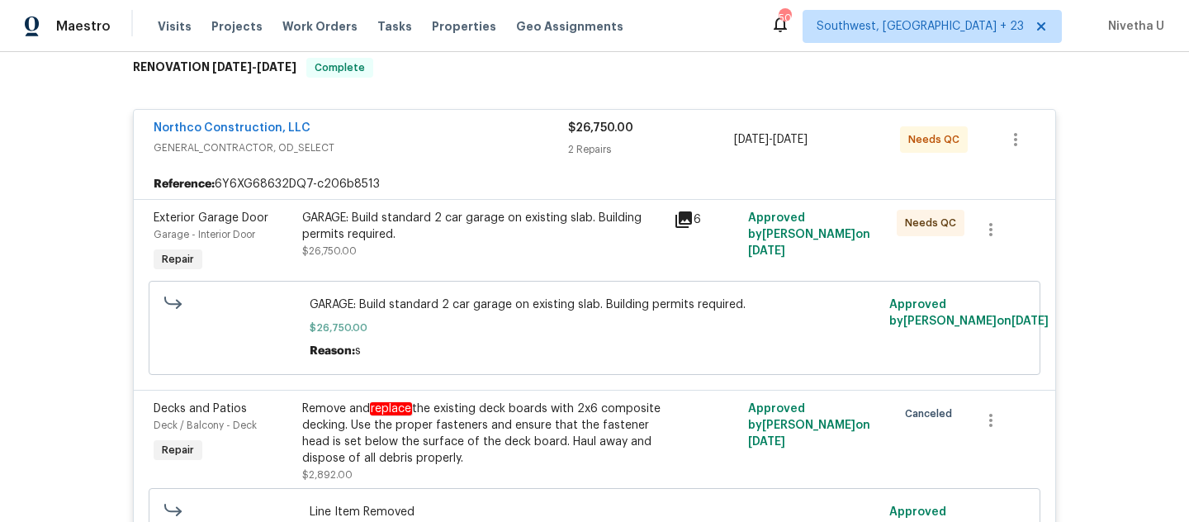
scroll to position [463, 0]
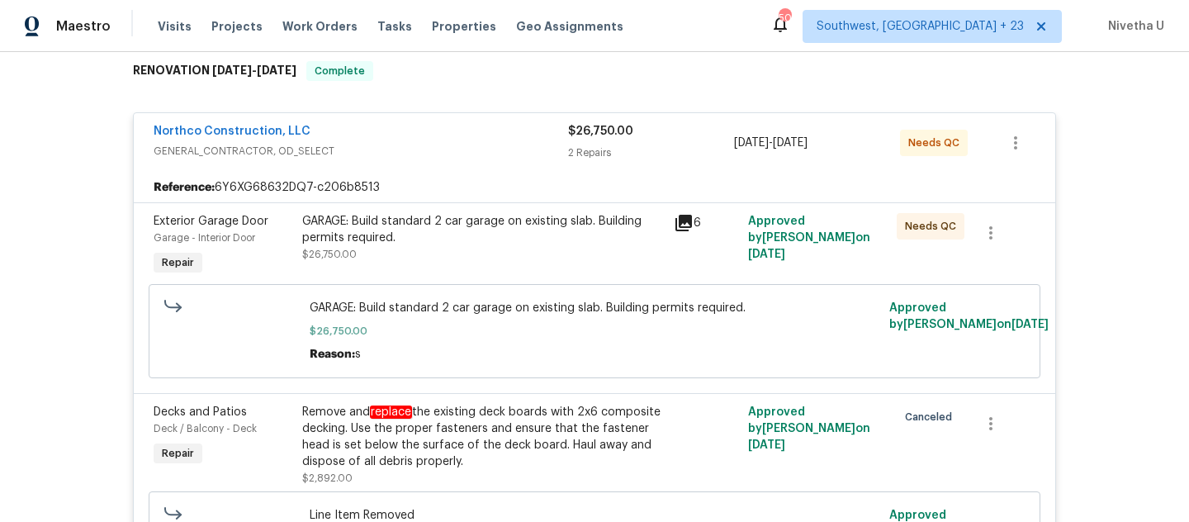
click at [405, 135] on div "Northco Construction, LLC" at bounding box center [361, 133] width 415 height 20
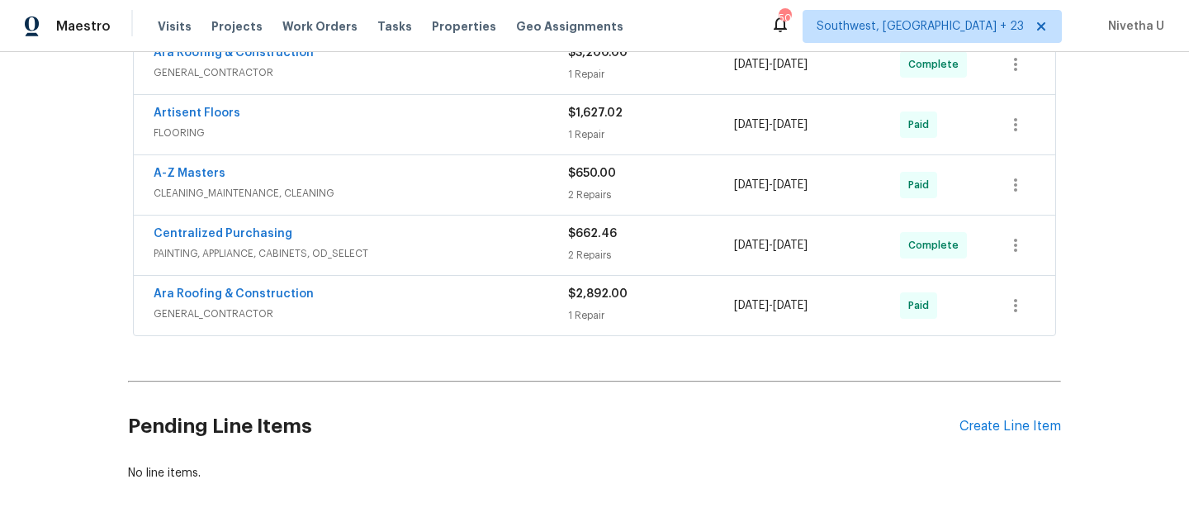
scroll to position [915, 0]
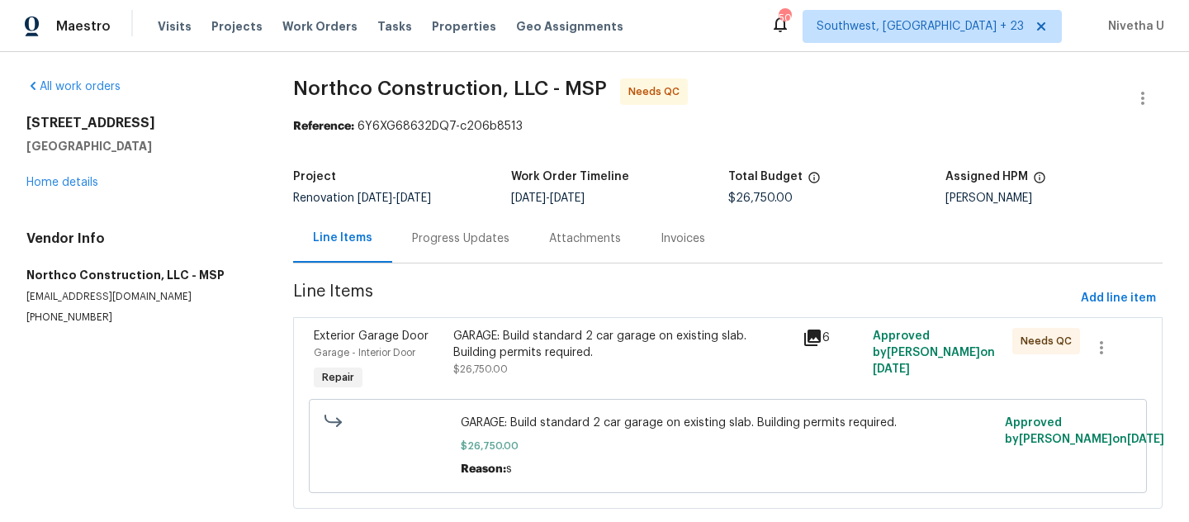
click at [438, 283] on span "Line Items" at bounding box center [683, 298] width 781 height 31
click at [439, 247] on div "Progress Updates" at bounding box center [460, 238] width 137 height 49
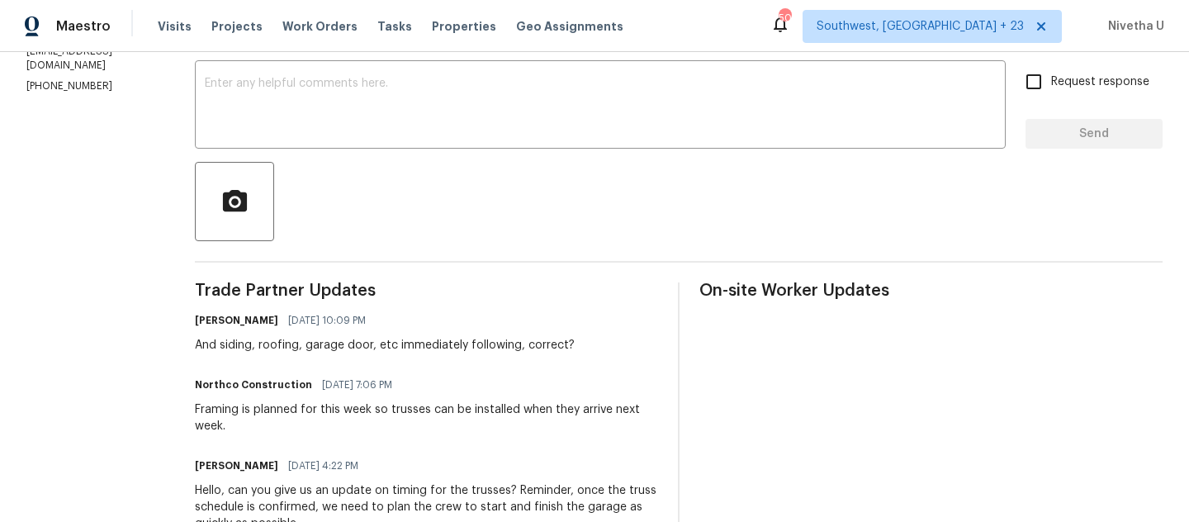
scroll to position [277, 0]
